Goal: Task Accomplishment & Management: Manage account settings

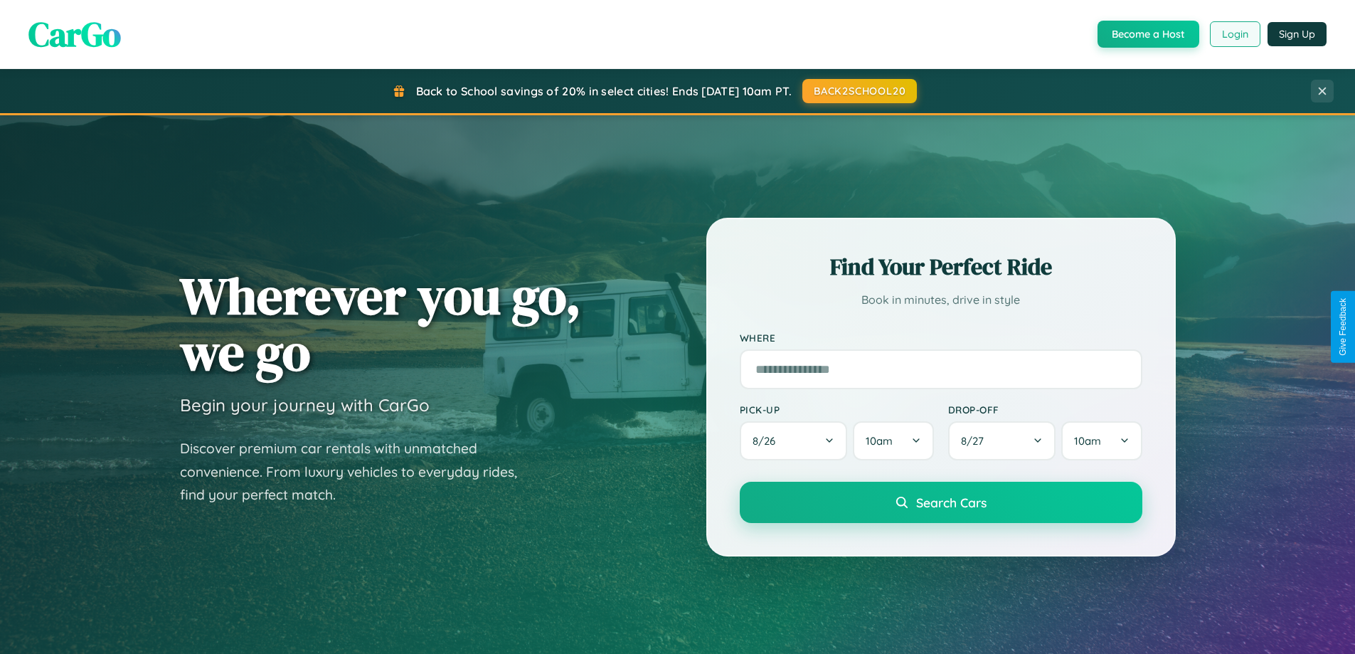
click at [1234, 34] on button "Login" at bounding box center [1235, 34] width 50 height 26
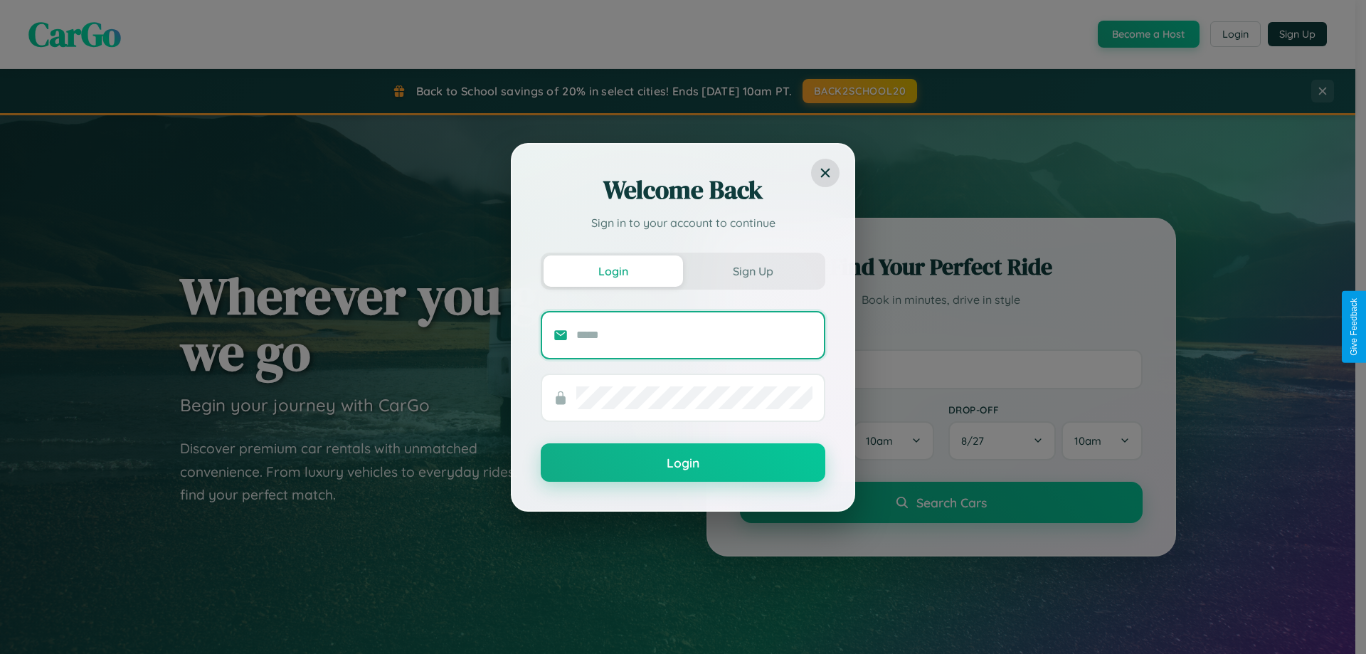
click at [694, 334] on input "text" at bounding box center [694, 335] width 236 height 23
type input "**********"
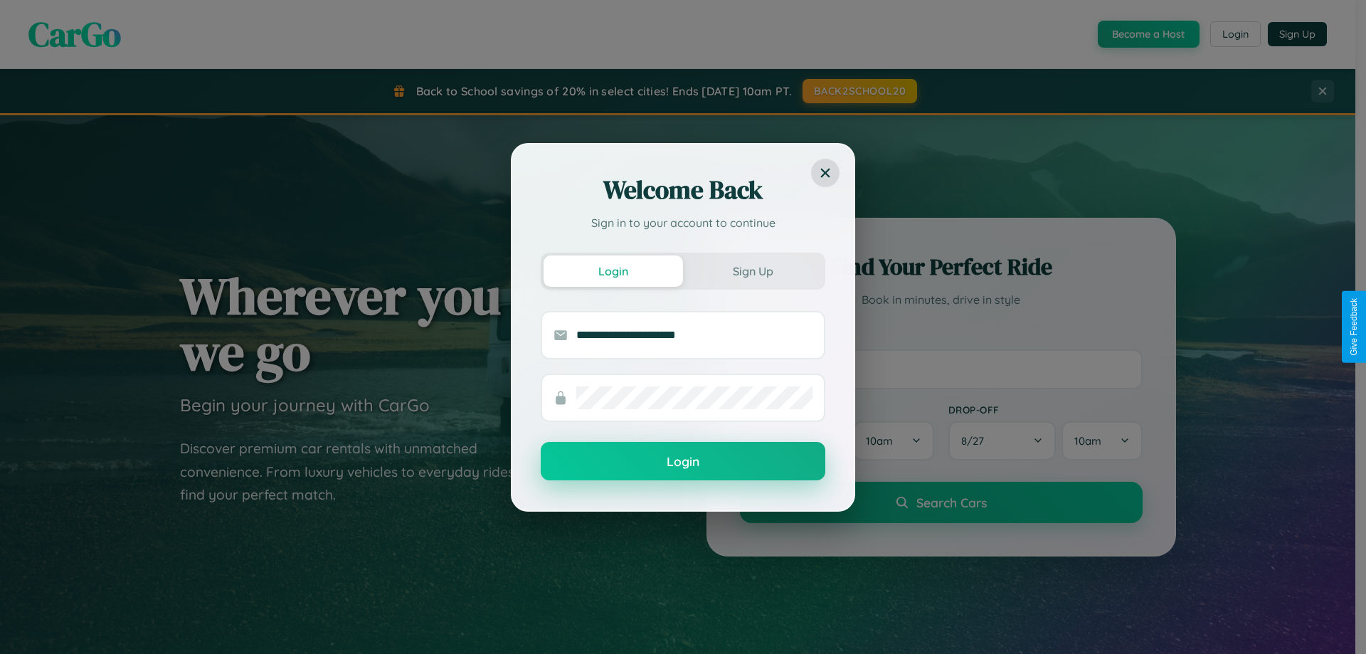
click at [683, 462] on button "Login" at bounding box center [683, 461] width 285 height 38
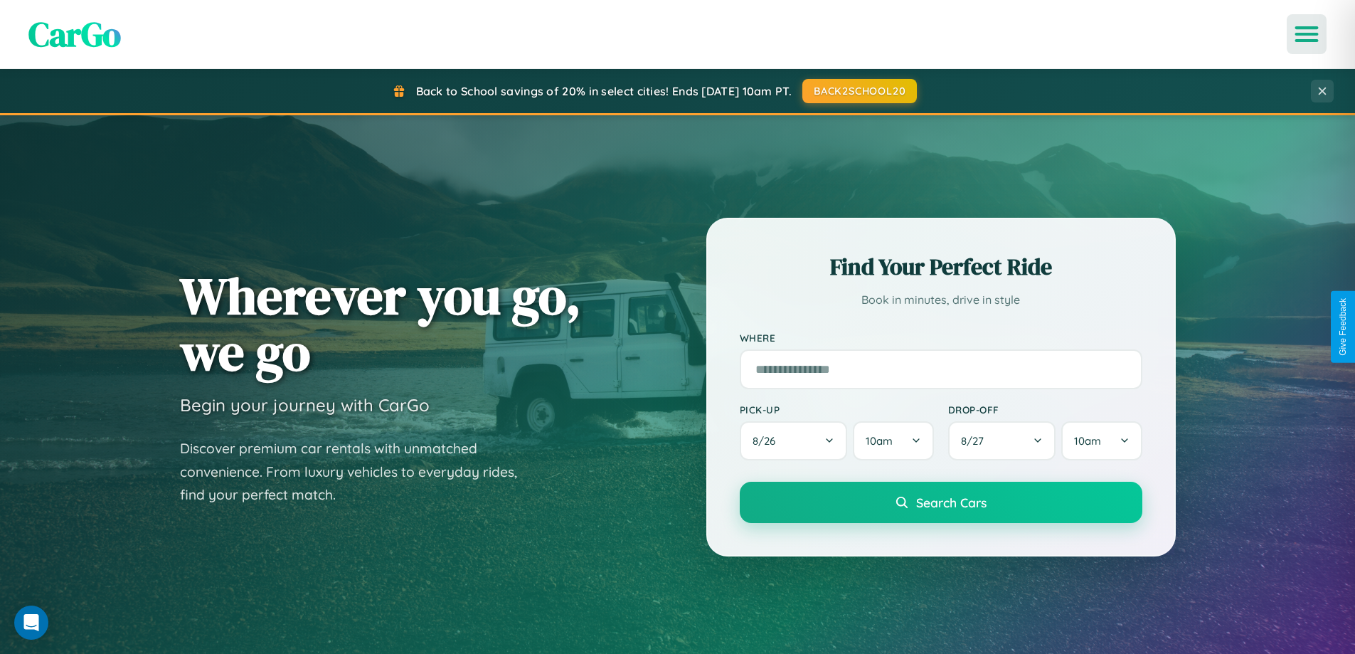
click at [1307, 34] on icon "Open menu" at bounding box center [1307, 34] width 21 height 13
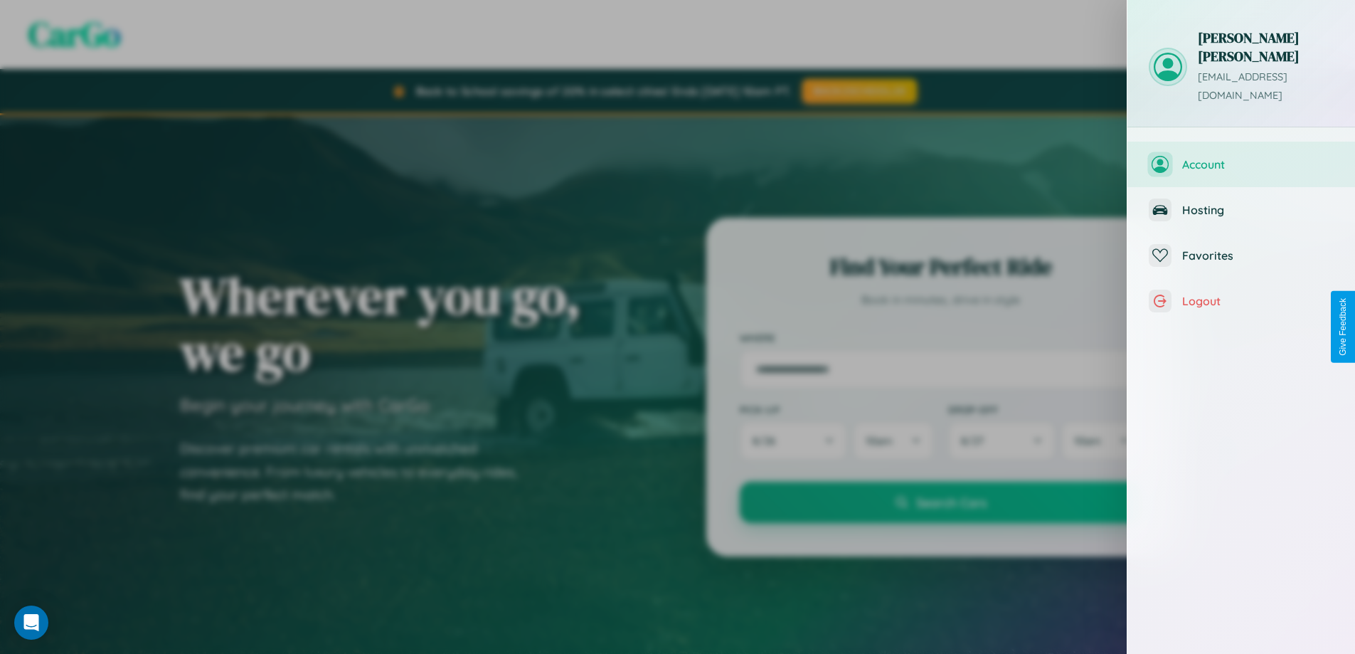
click at [1241, 157] on span "Account" at bounding box center [1257, 164] width 151 height 14
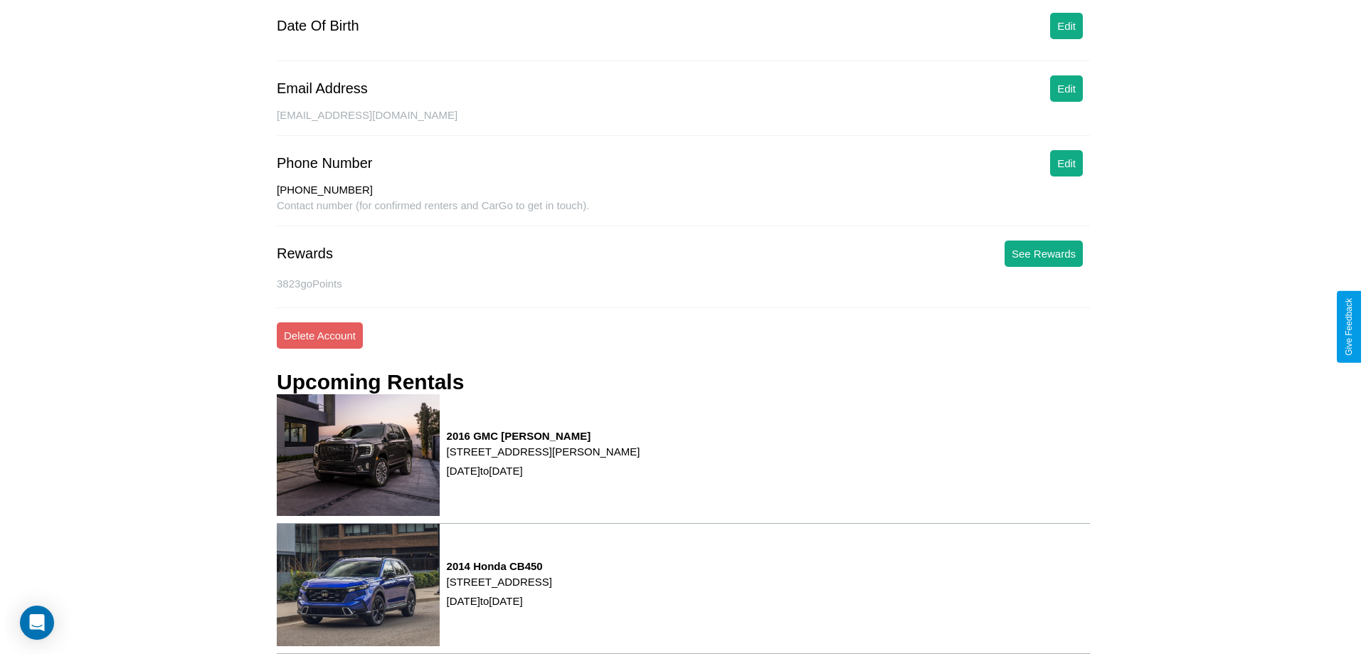
scroll to position [193, 0]
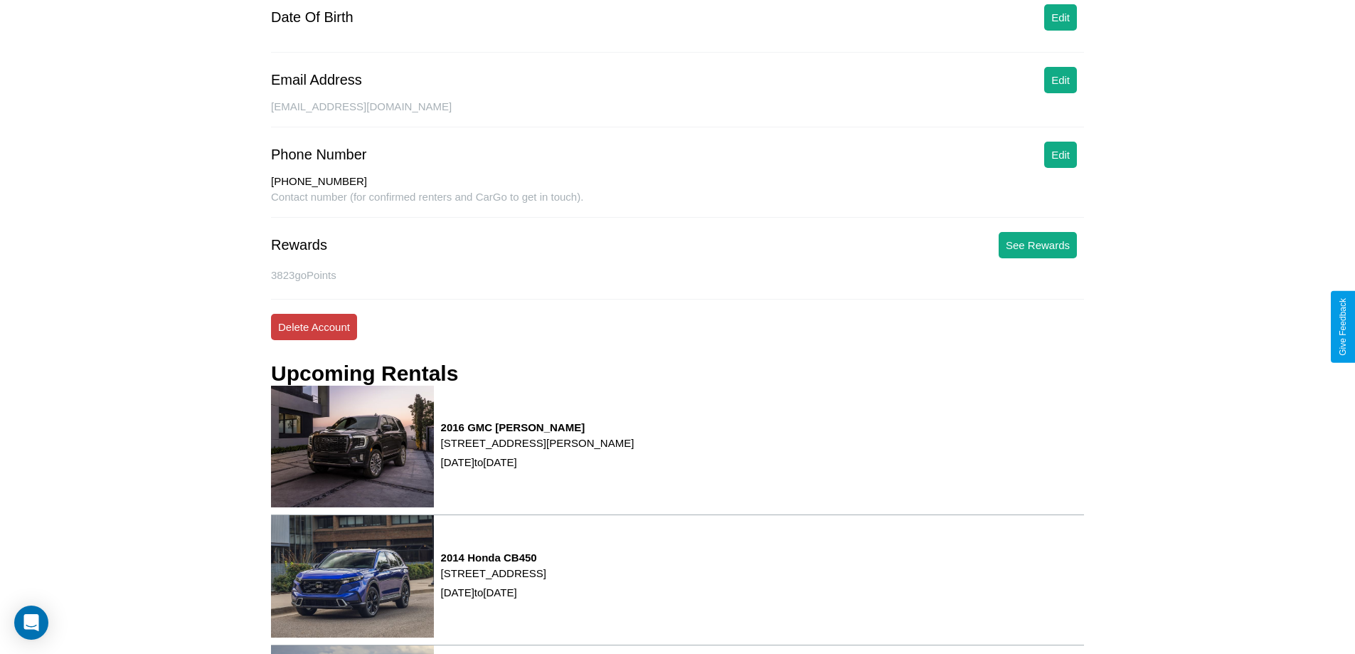
click at [314, 326] on button "Delete Account" at bounding box center [314, 327] width 86 height 26
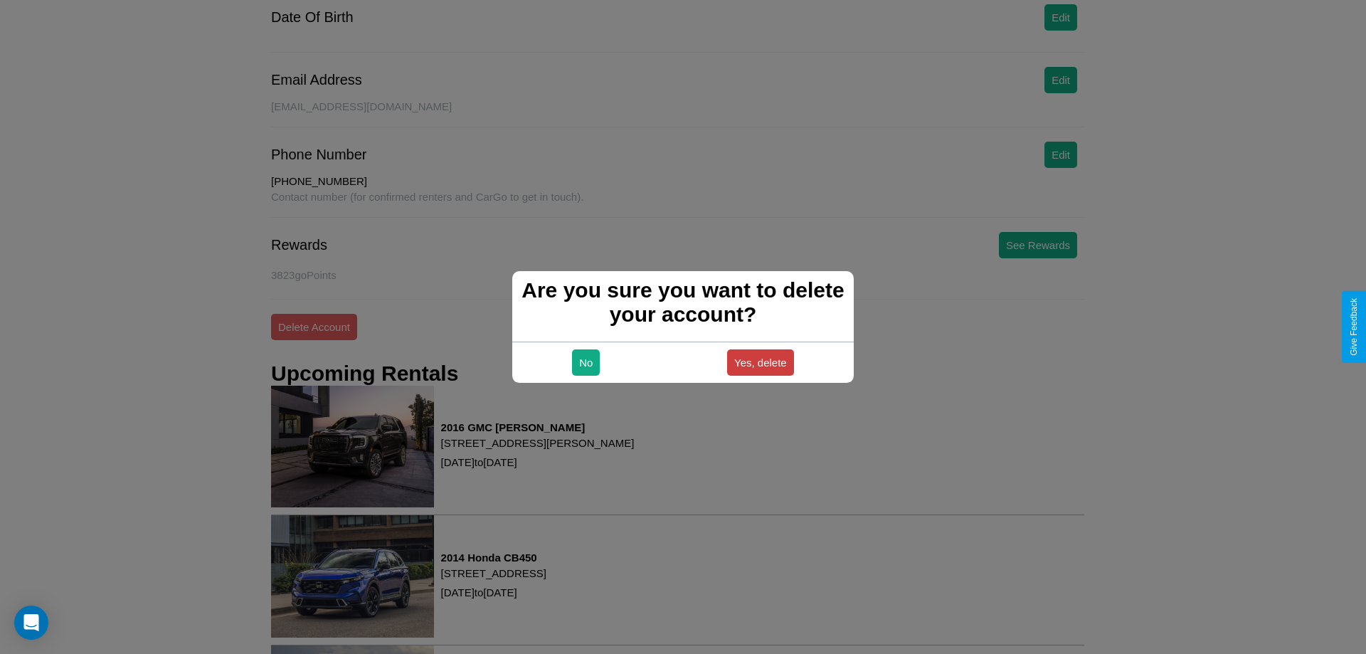
click at [760, 362] on button "Yes, delete" at bounding box center [760, 362] width 67 height 26
